Goal: Transaction & Acquisition: Subscribe to service/newsletter

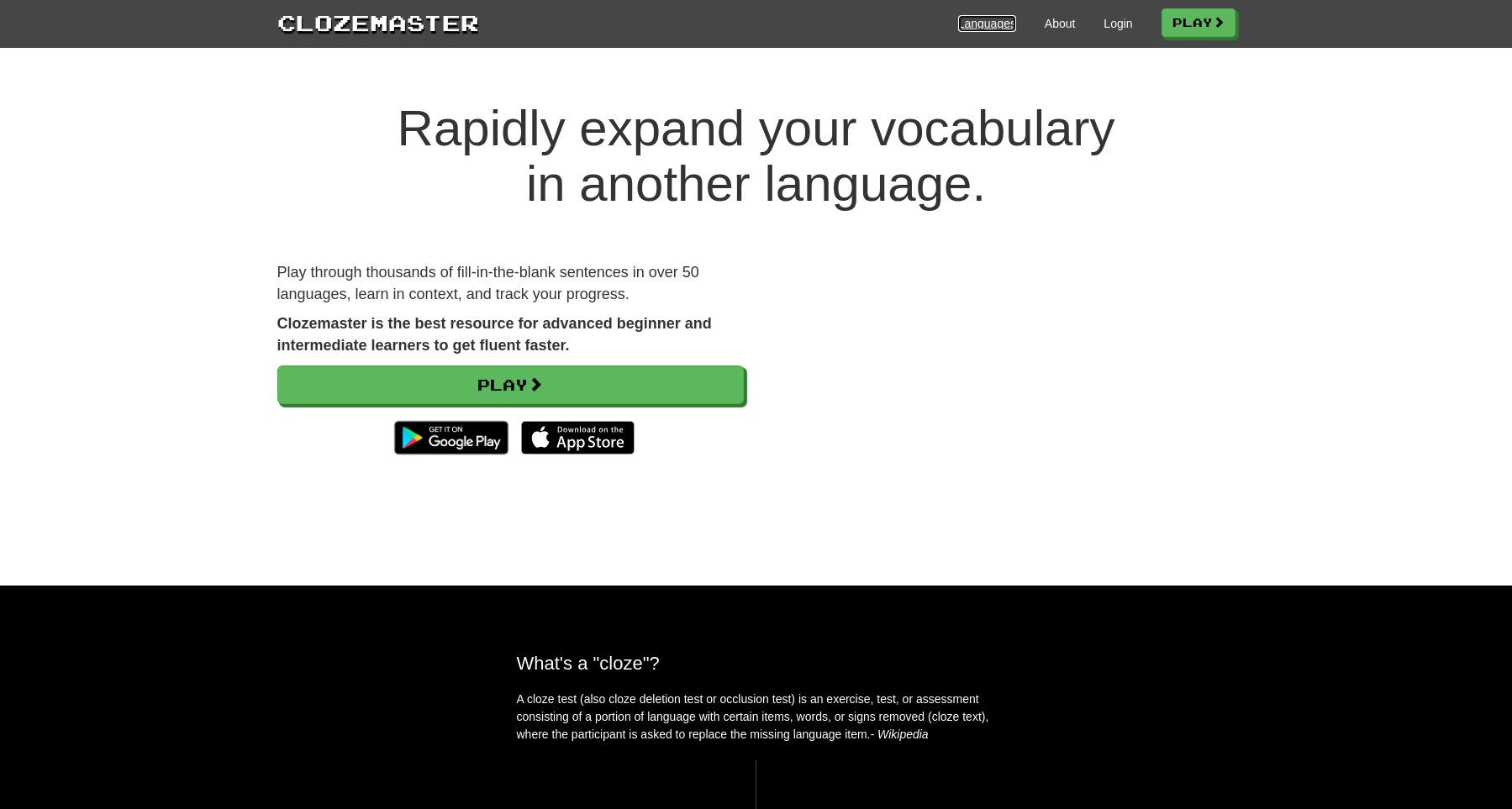
click at [994, 28] on link "Languages" at bounding box center [988, 24] width 58 height 17
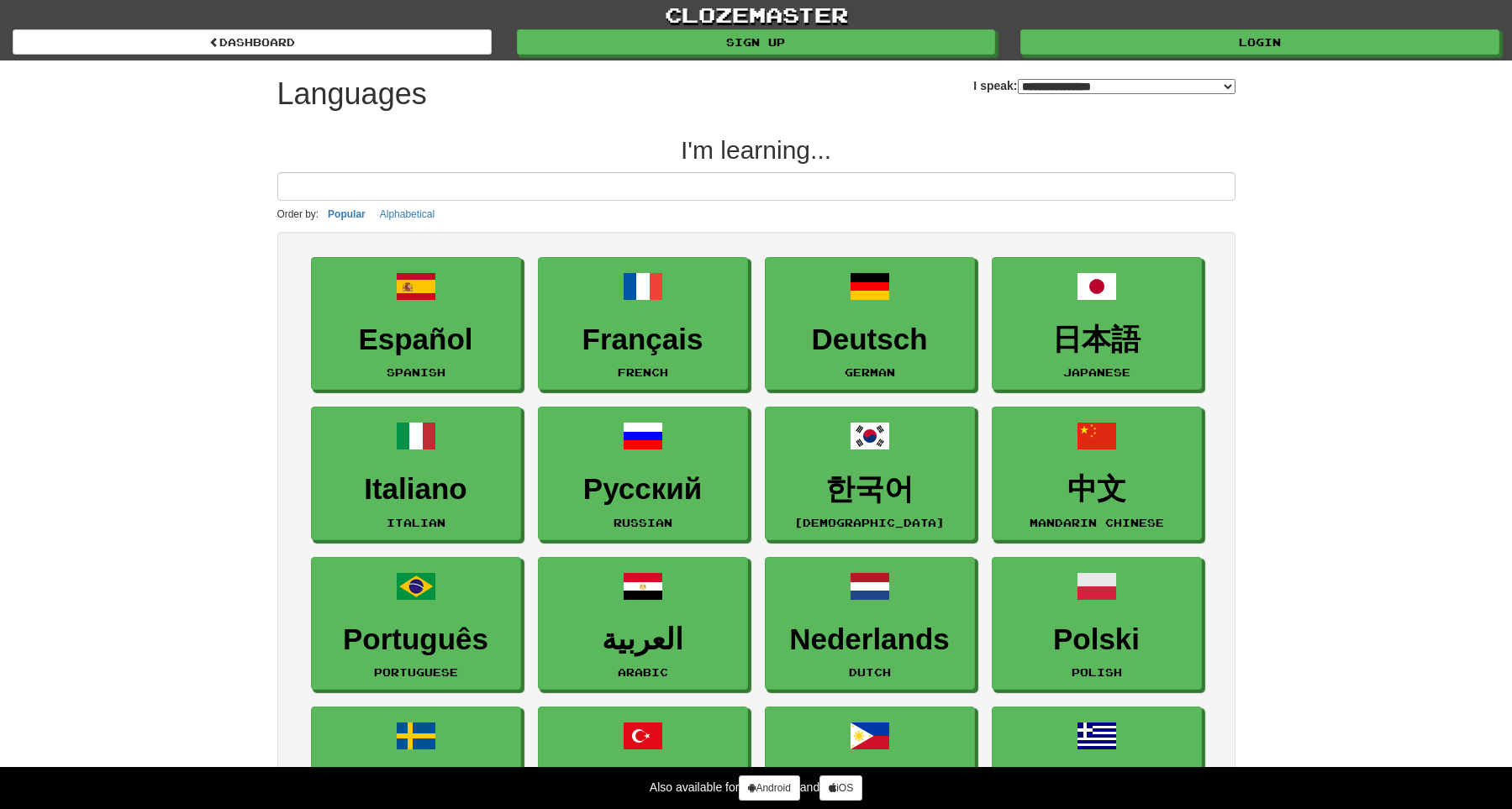
select select "*******"
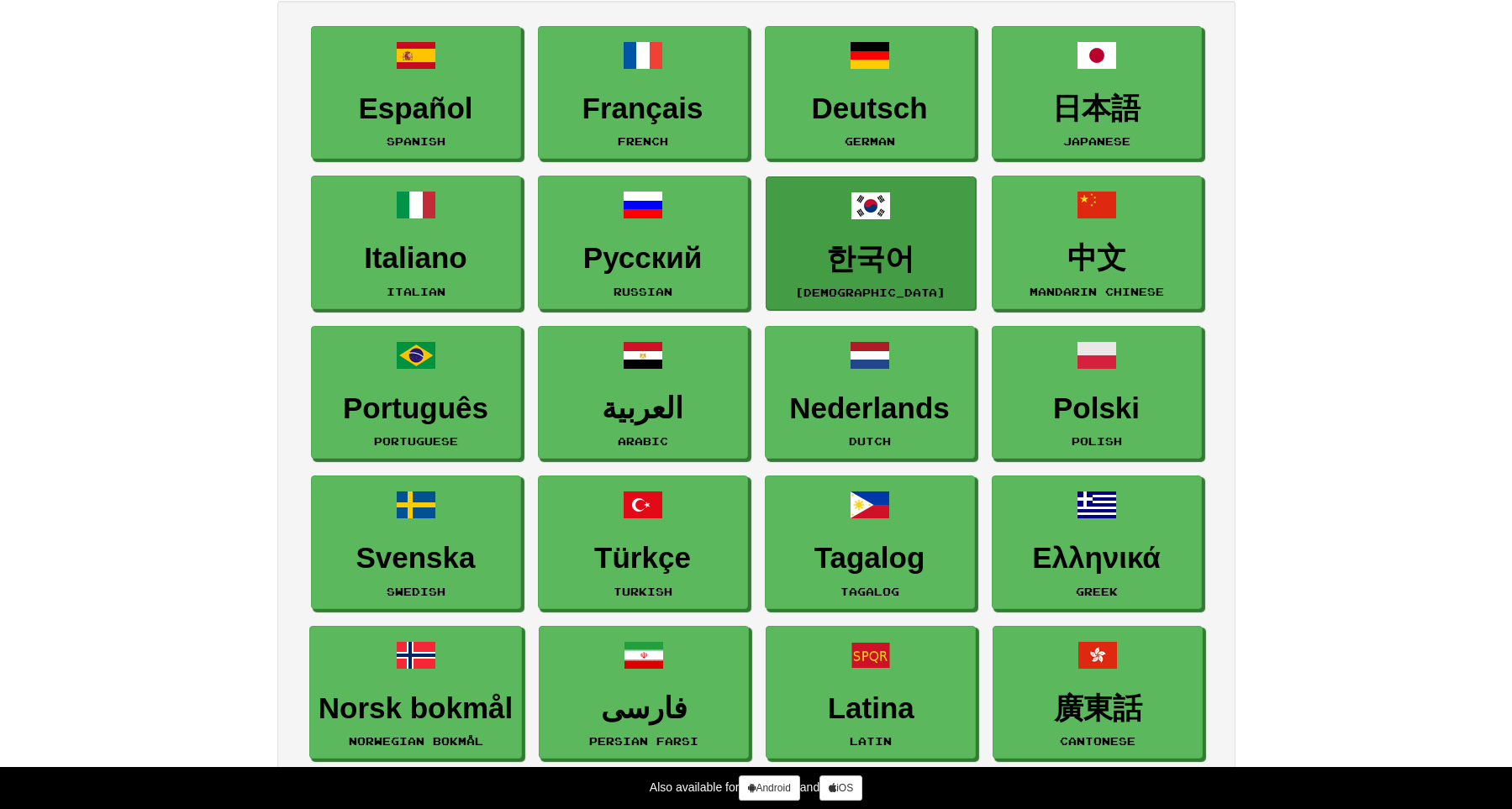
scroll to position [232, 0]
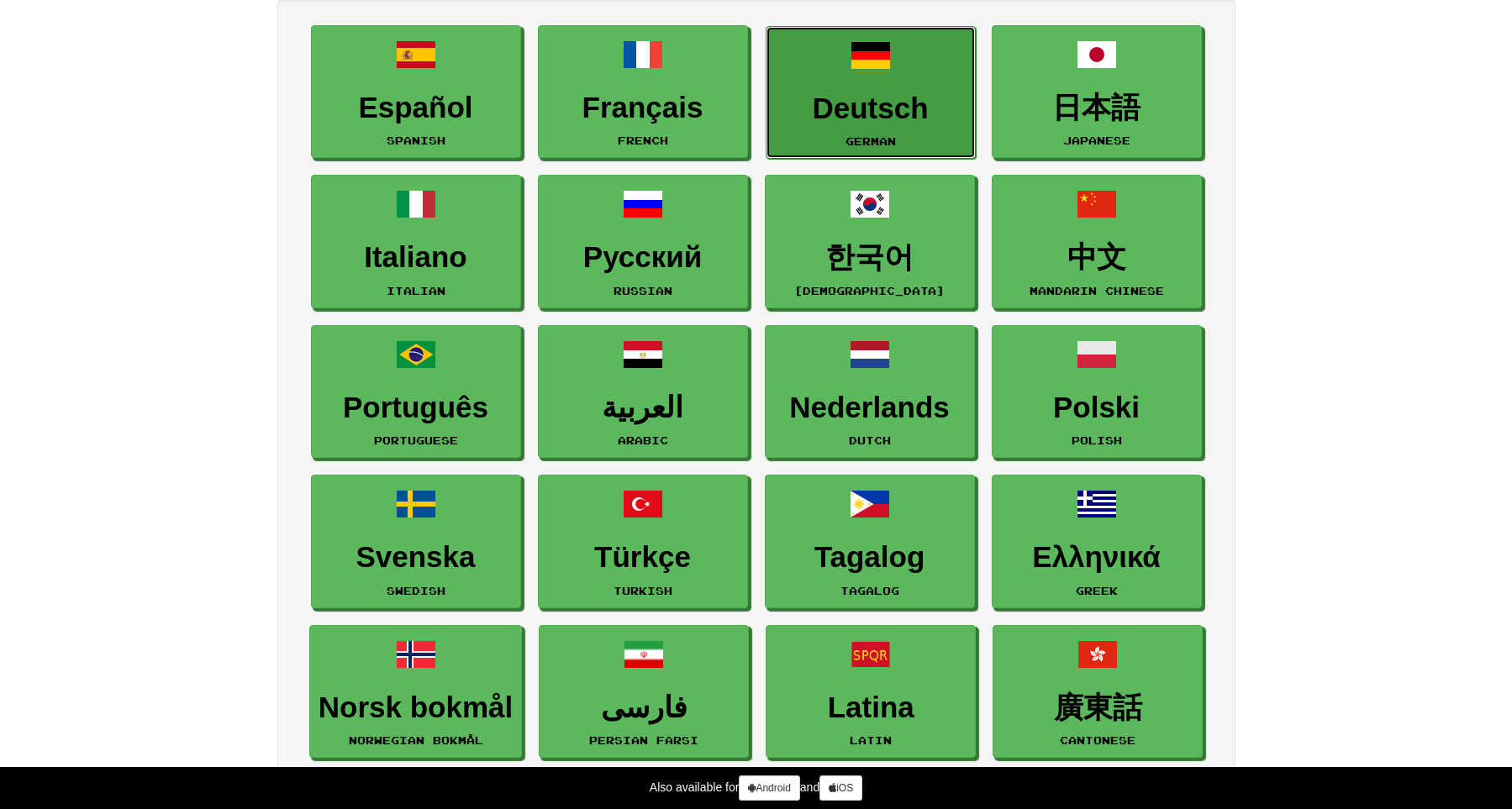
click at [889, 114] on h3 "Deutsch" at bounding box center [871, 108] width 192 height 32
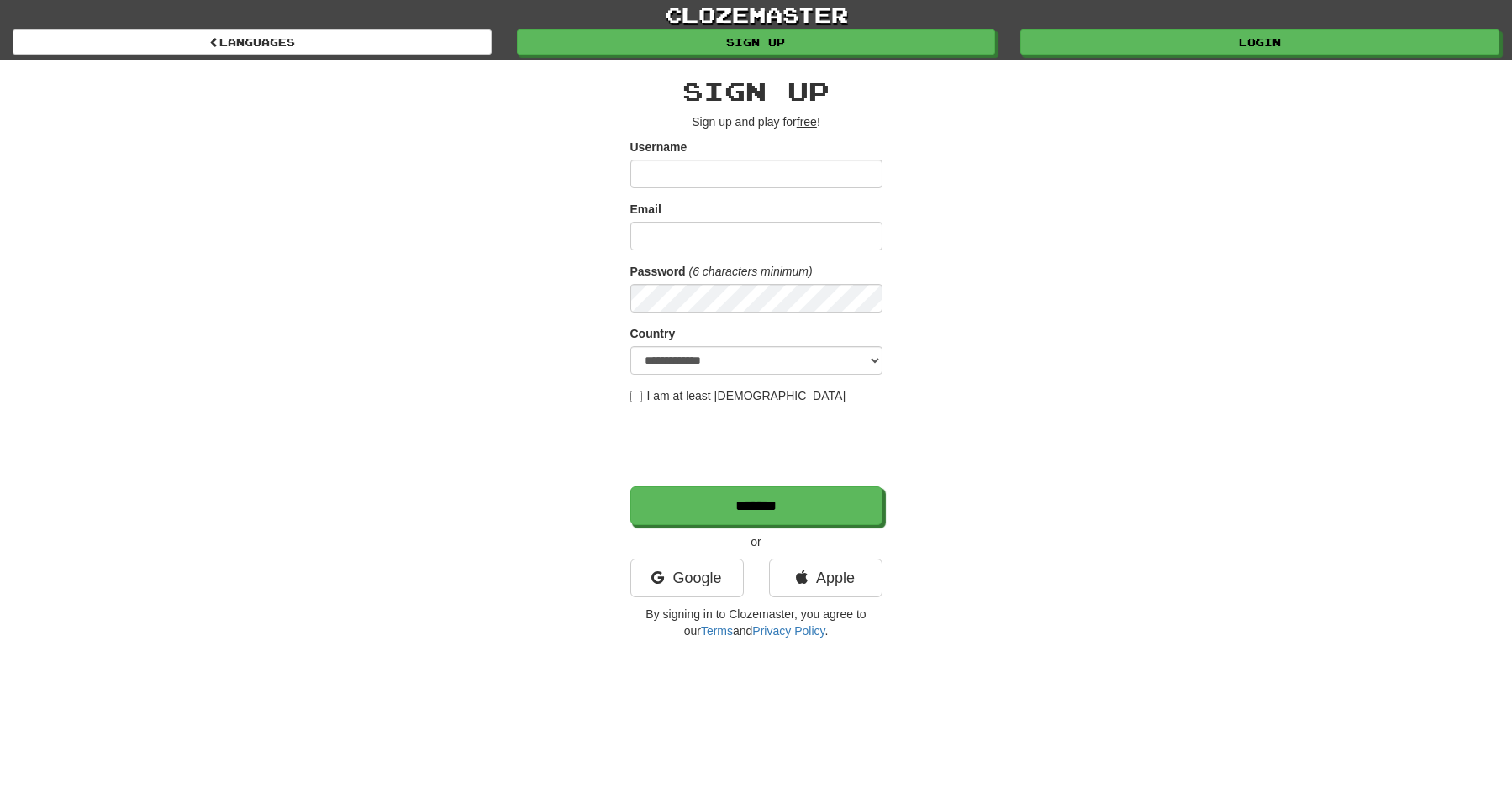
click at [1104, 461] on div "**********" at bounding box center [756, 354] width 983 height 587
click at [694, 581] on link "Google" at bounding box center [686, 577] width 113 height 38
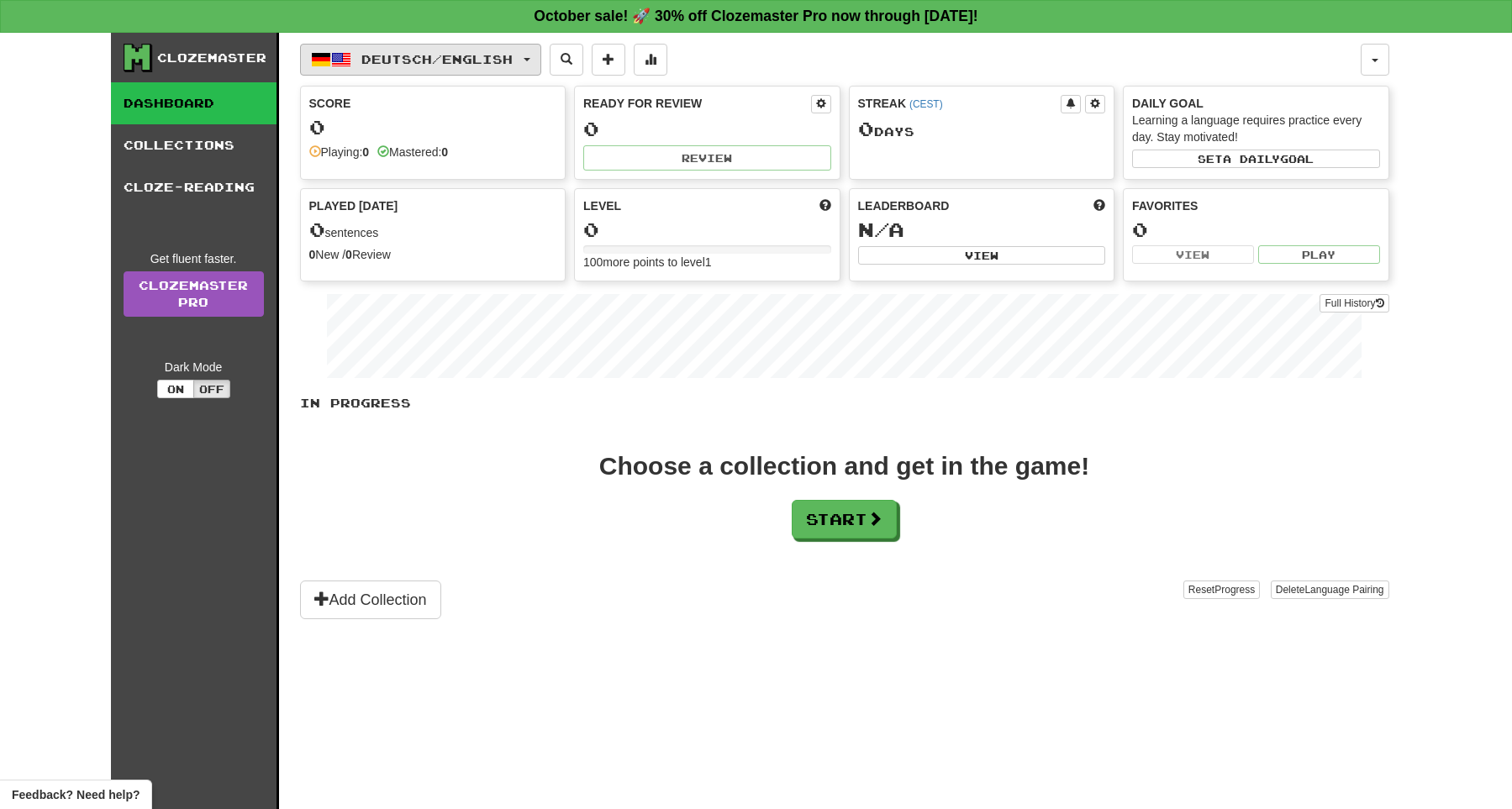
click at [522, 70] on button "Deutsch / English" at bounding box center [420, 59] width 241 height 32
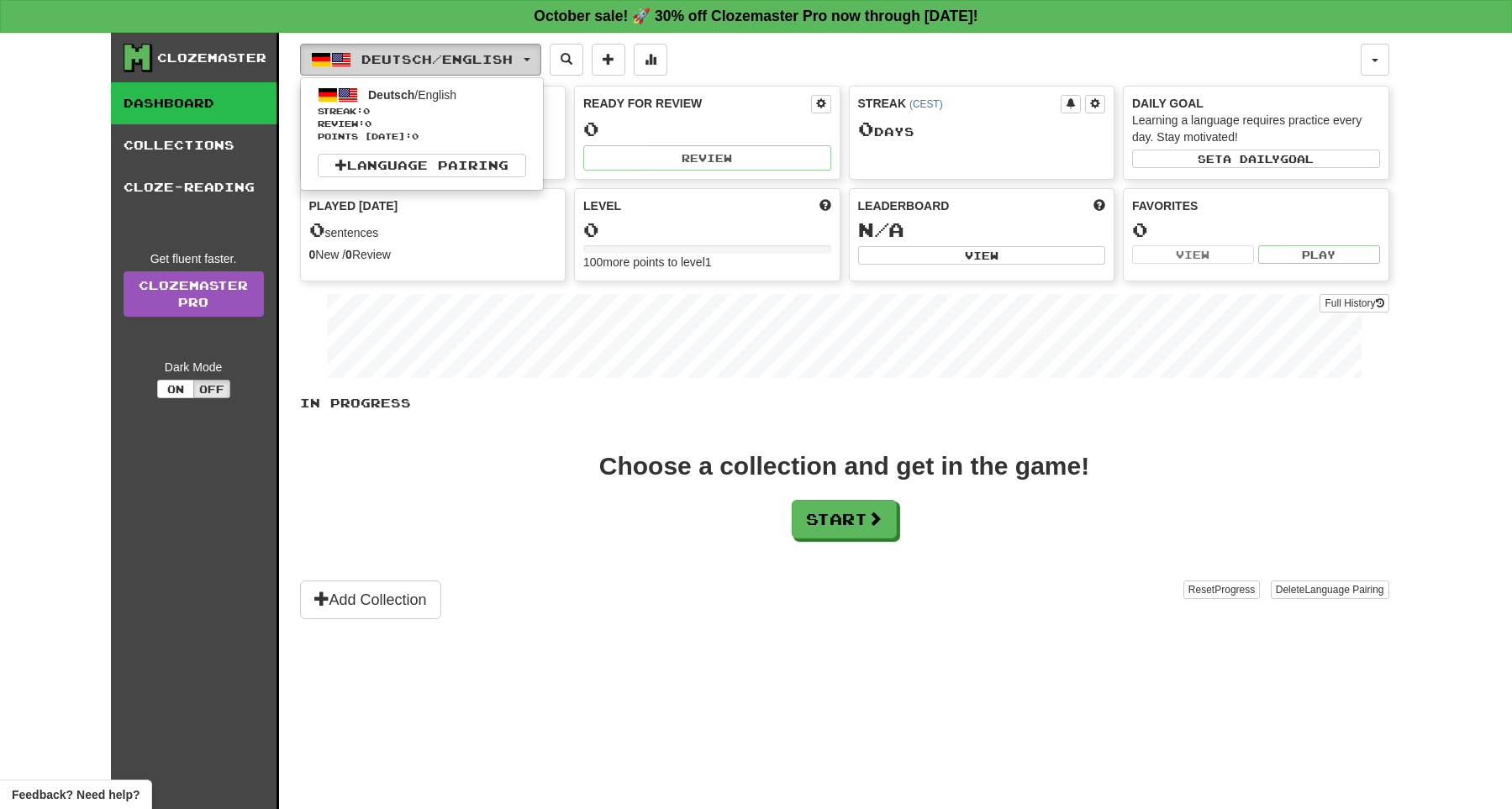
click at [522, 70] on button "Deutsch / English" at bounding box center [420, 59] width 241 height 32
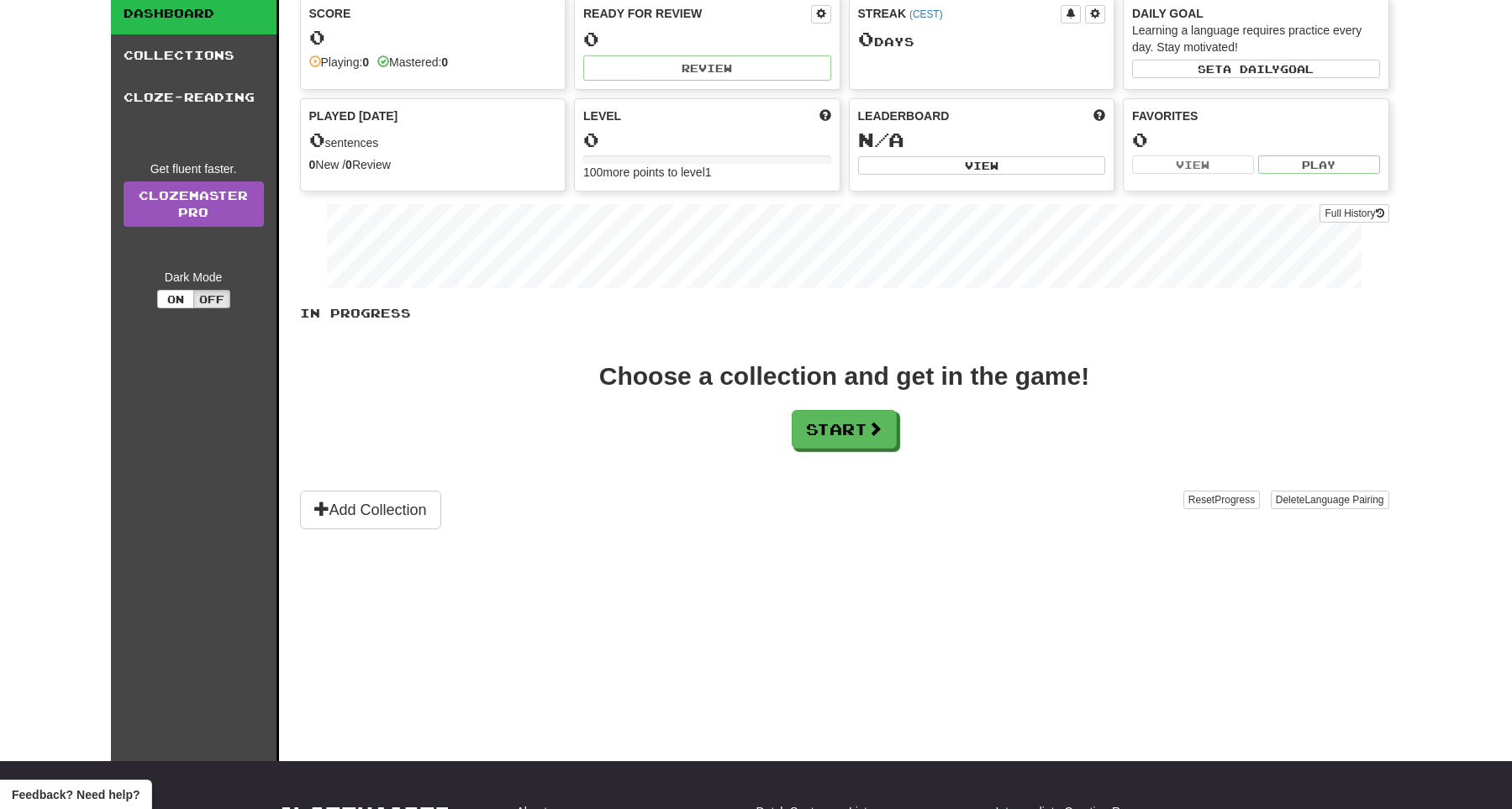
scroll to position [116, 0]
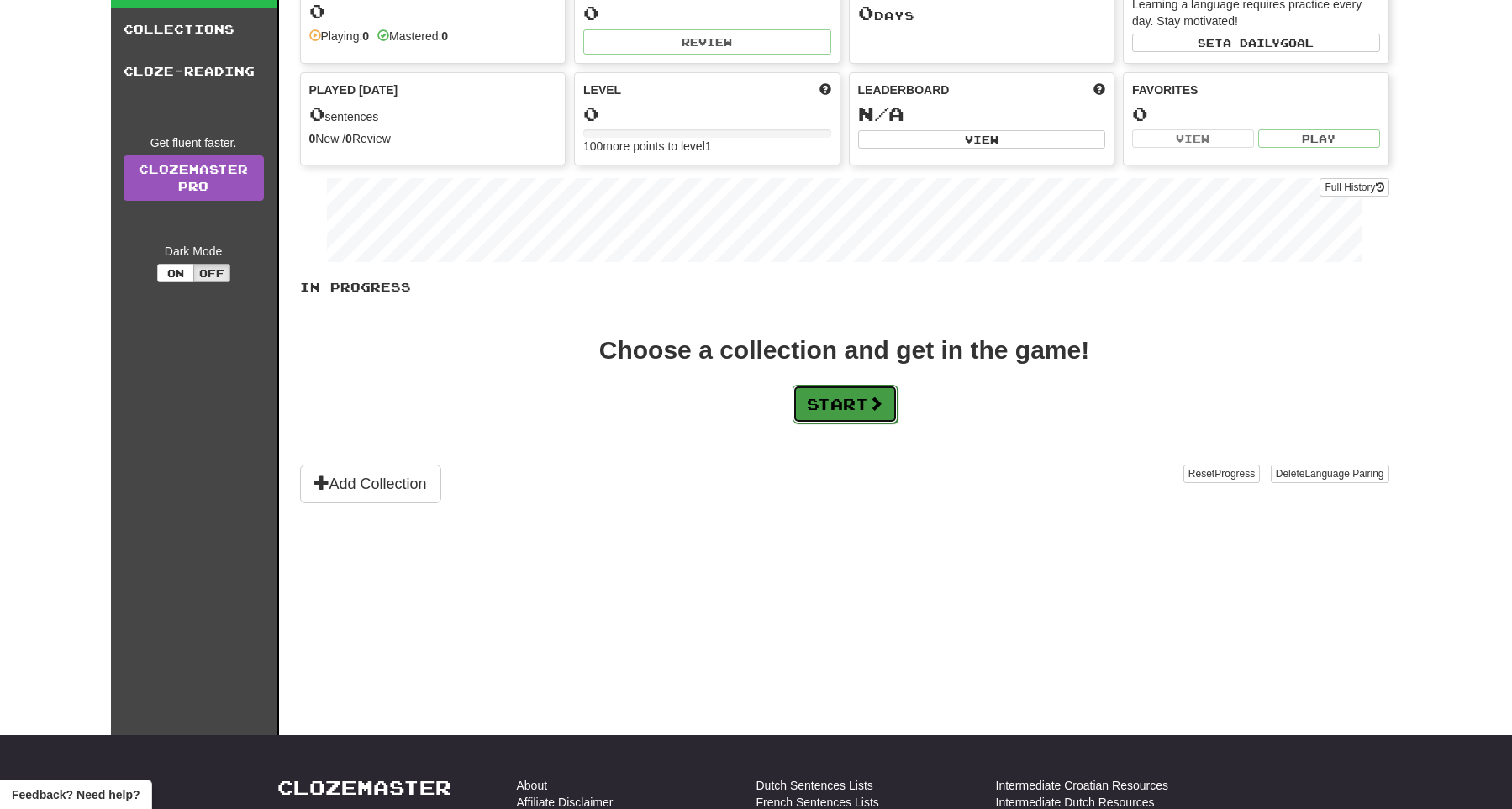
click at [883, 397] on span at bounding box center [876, 403] width 15 height 15
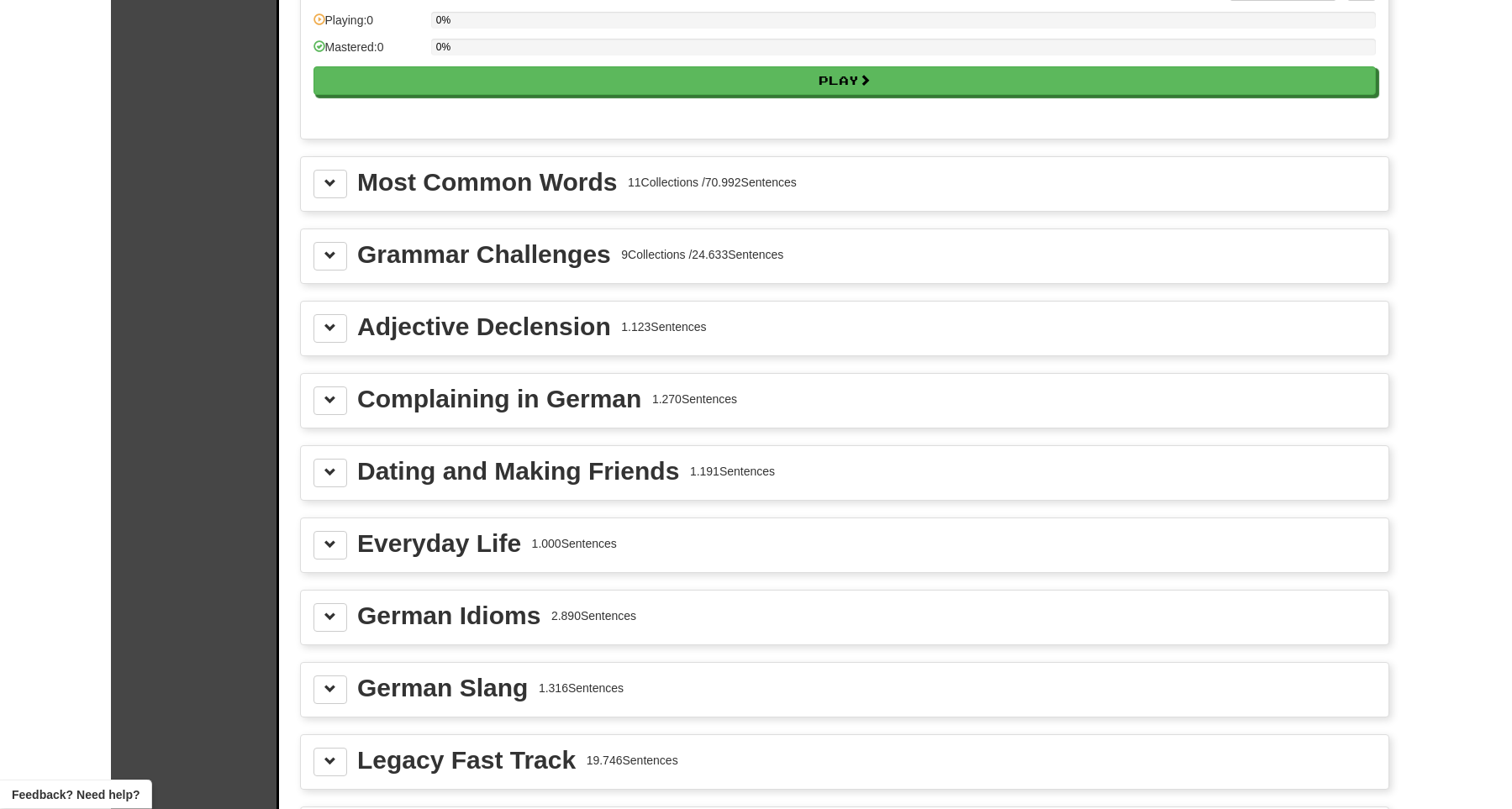
scroll to position [1739, 0]
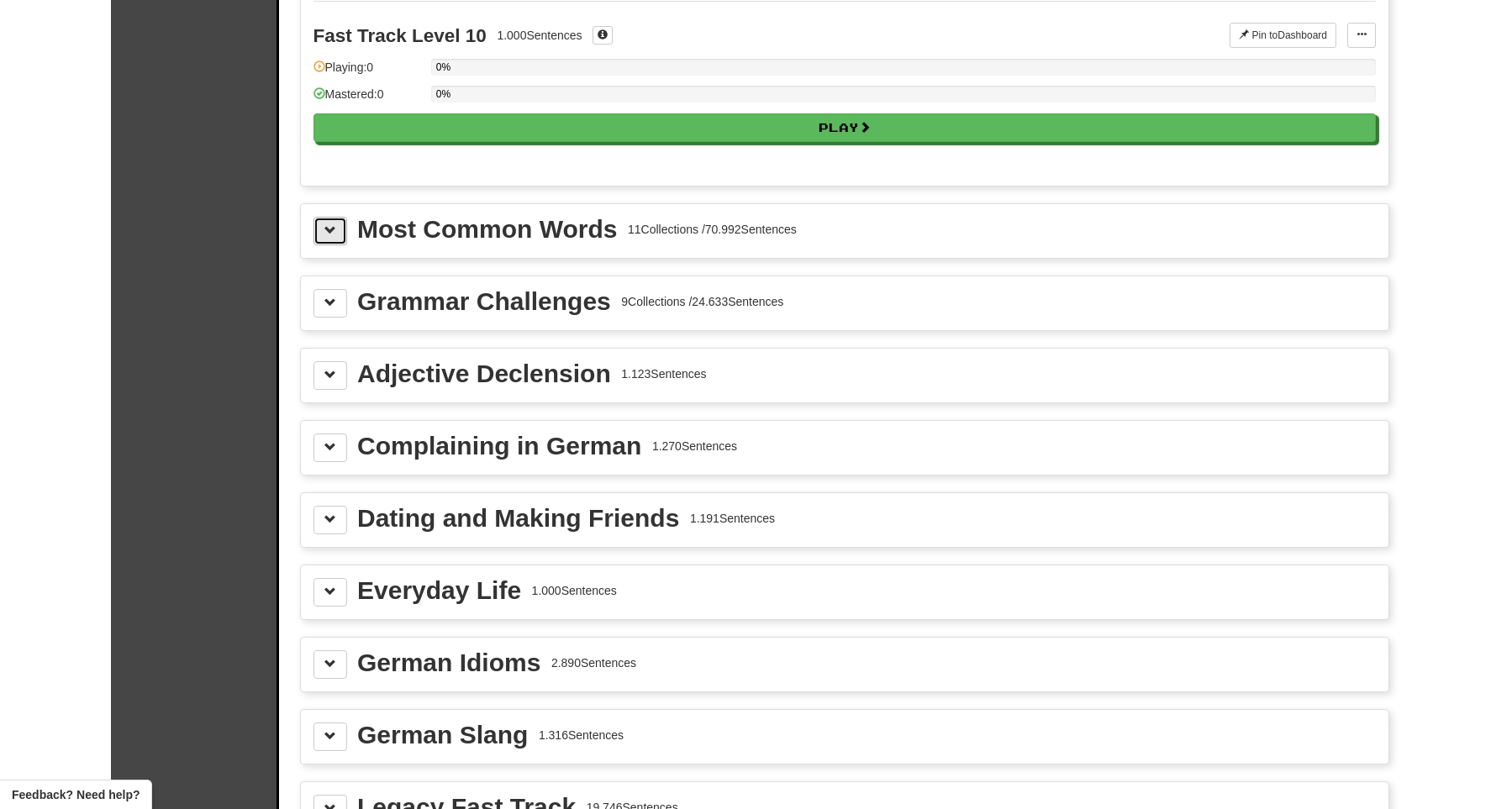
click at [324, 226] on span at bounding box center [330, 230] width 12 height 12
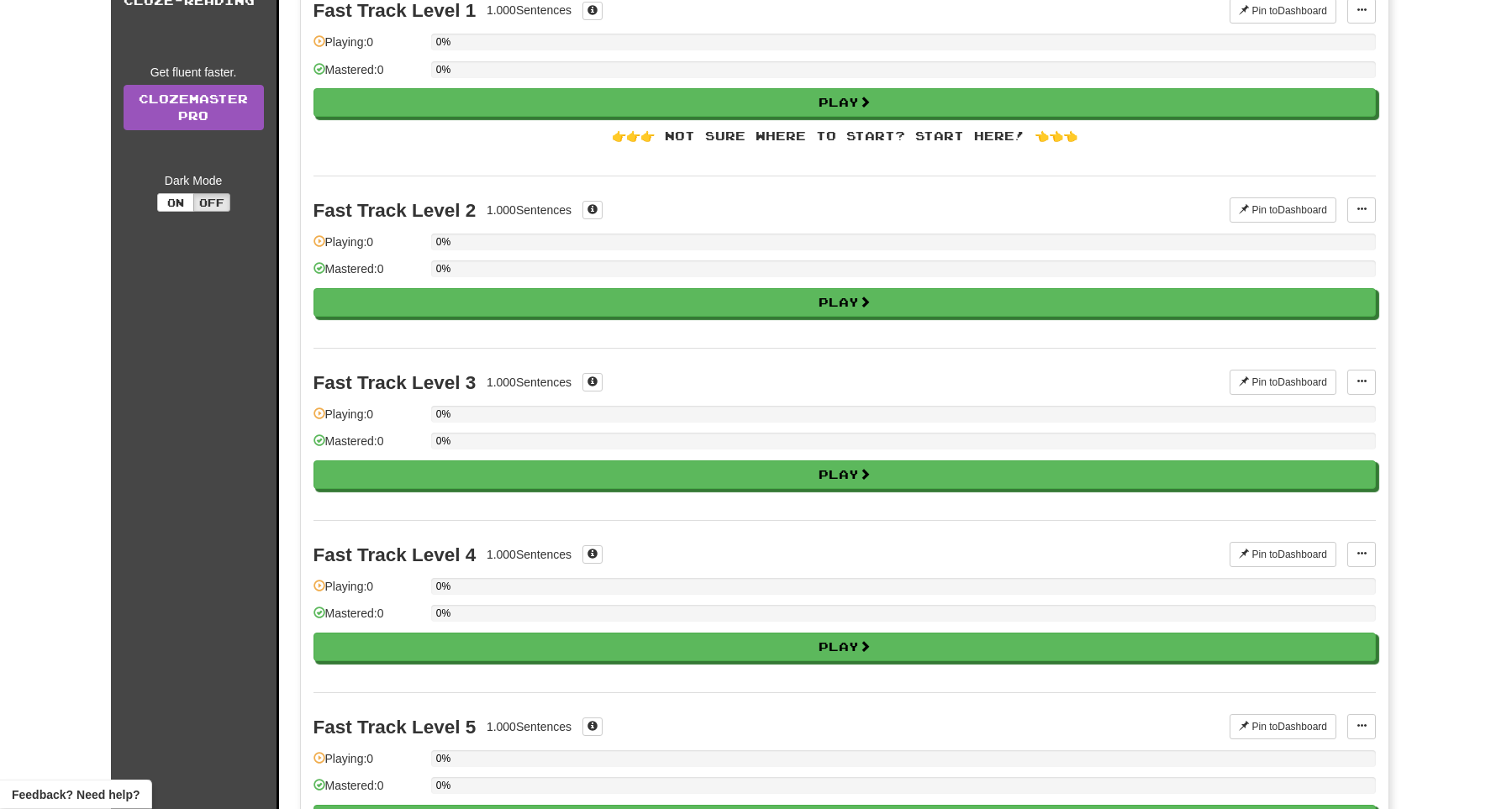
scroll to position [0, 0]
